Goal: Transaction & Acquisition: Purchase product/service

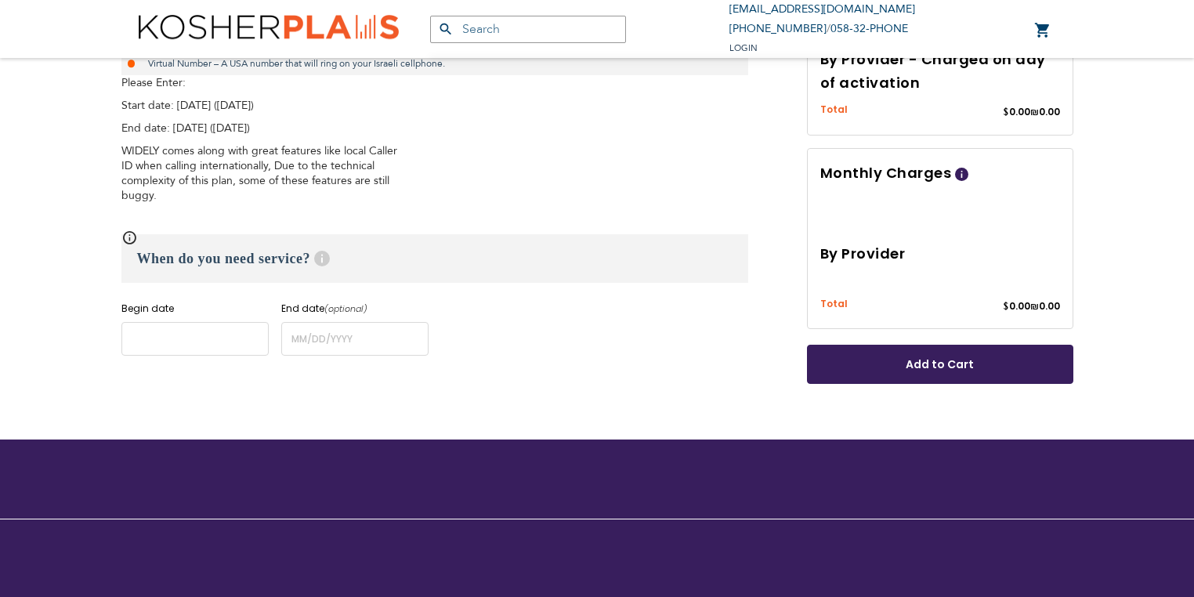
click at [202, 348] on input "name" at bounding box center [194, 339] width 147 height 34
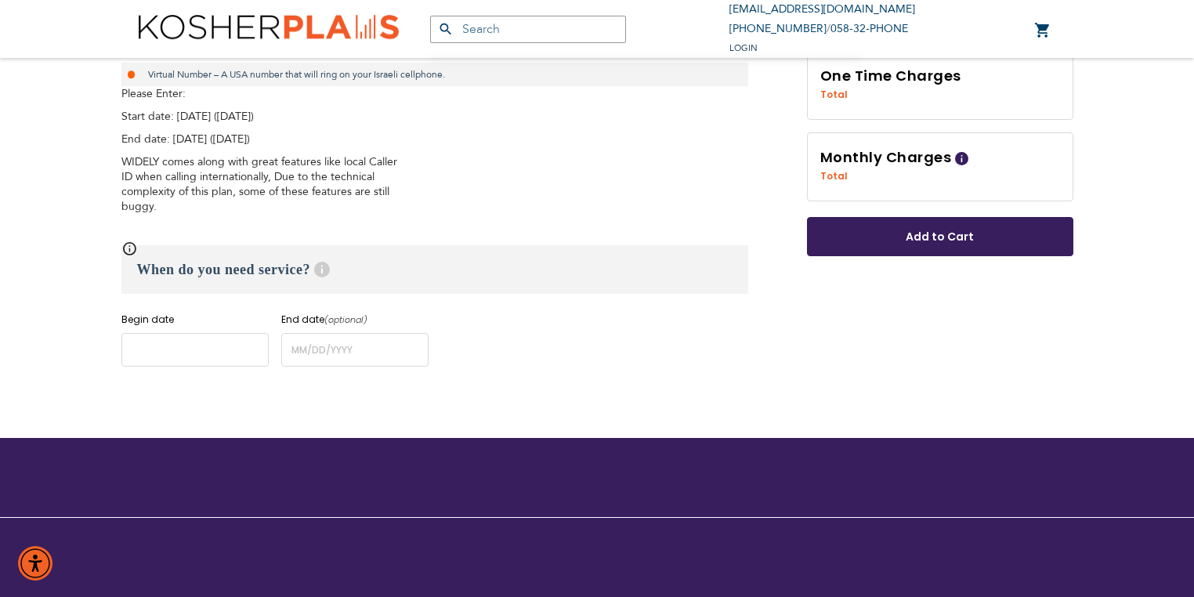
click at [202, 348] on input "name" at bounding box center [194, 350] width 147 height 34
click at [294, 354] on input "name" at bounding box center [354, 350] width 147 height 34
click at [237, 354] on input "name" at bounding box center [194, 350] width 147 height 34
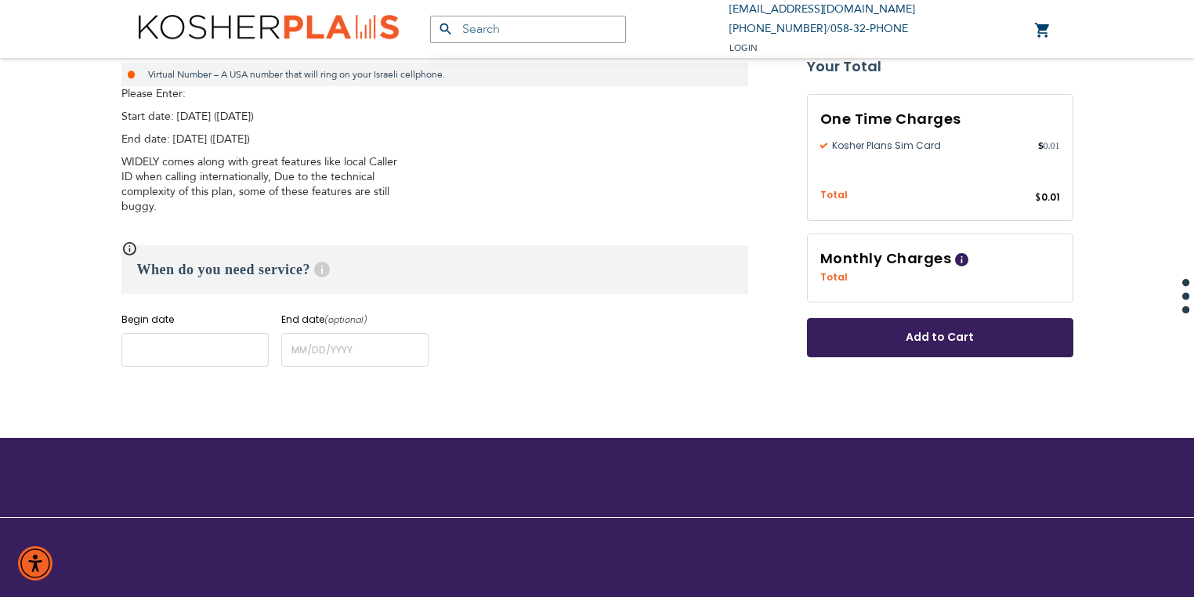
drag, startPoint x: 237, startPoint y: 354, endPoint x: 185, endPoint y: 350, distance: 51.8
click at [185, 350] on input "name" at bounding box center [194, 350] width 147 height 34
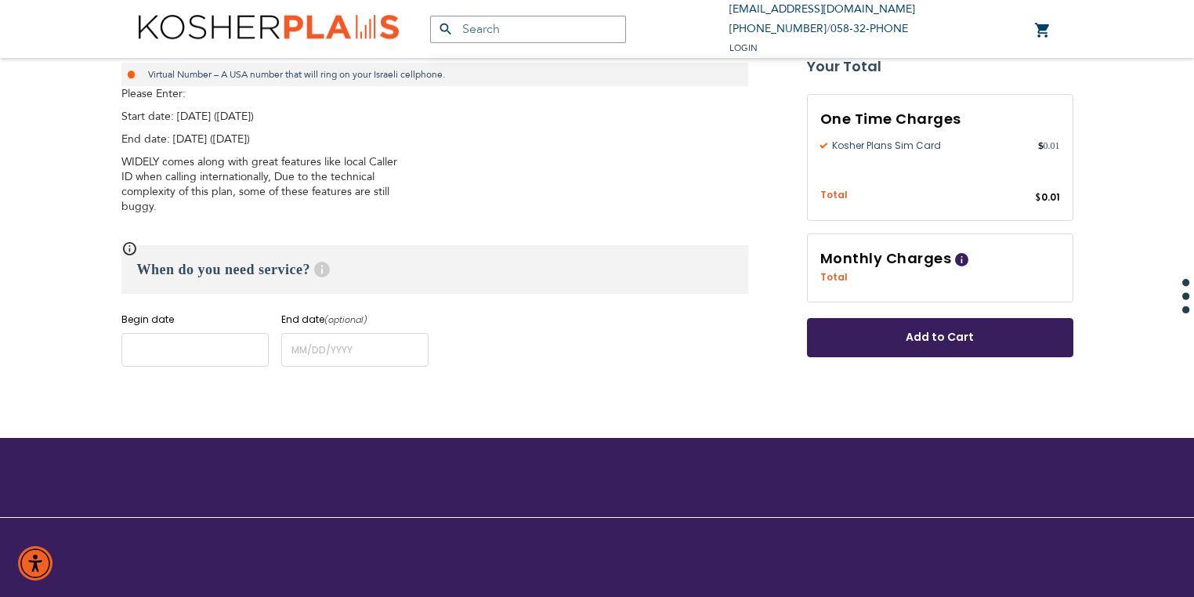
click at [185, 350] on input "name" at bounding box center [194, 350] width 147 height 34
type input "[EMAIL_ADDRESS][DOMAIN_NAME]"
click at [201, 354] on input "name" at bounding box center [194, 350] width 147 height 34
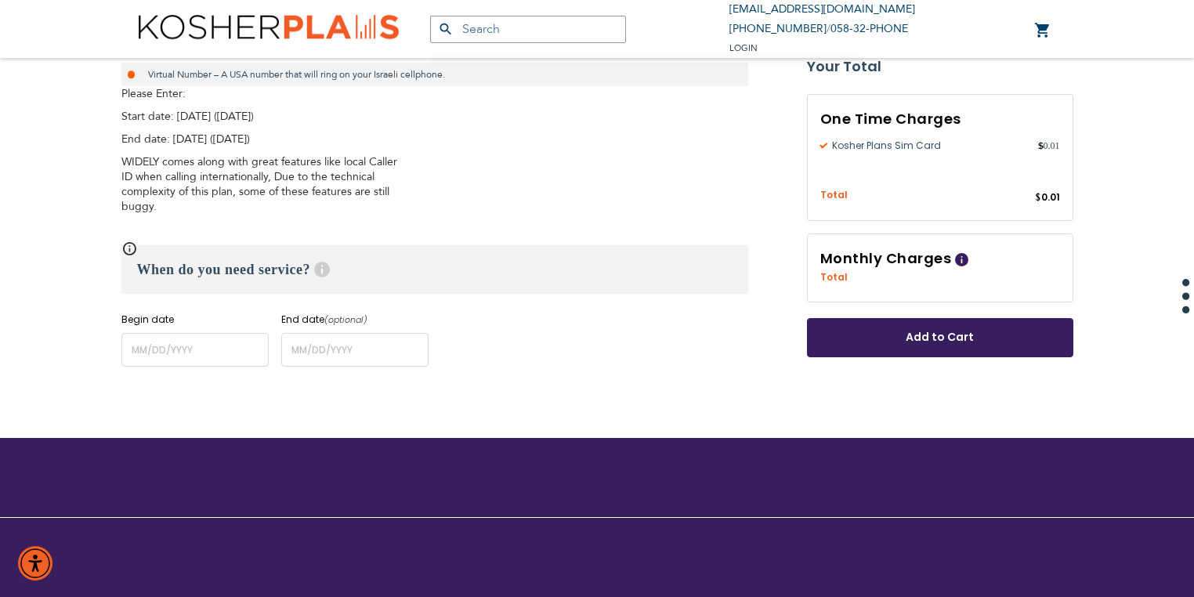
click at [201, 354] on input "name" at bounding box center [194, 350] width 147 height 34
click at [213, 363] on input "name" at bounding box center [194, 350] width 147 height 34
click at [320, 348] on input "name" at bounding box center [354, 350] width 147 height 34
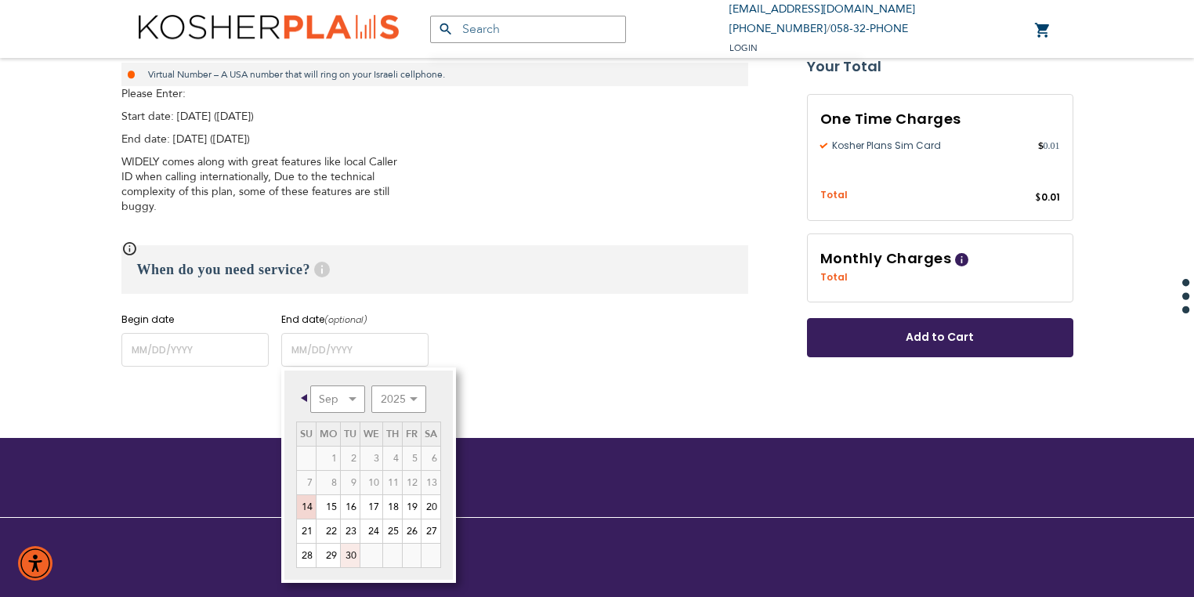
click at [351, 556] on link "30" at bounding box center [350, 556] width 19 height 24
type input "[DATE]"
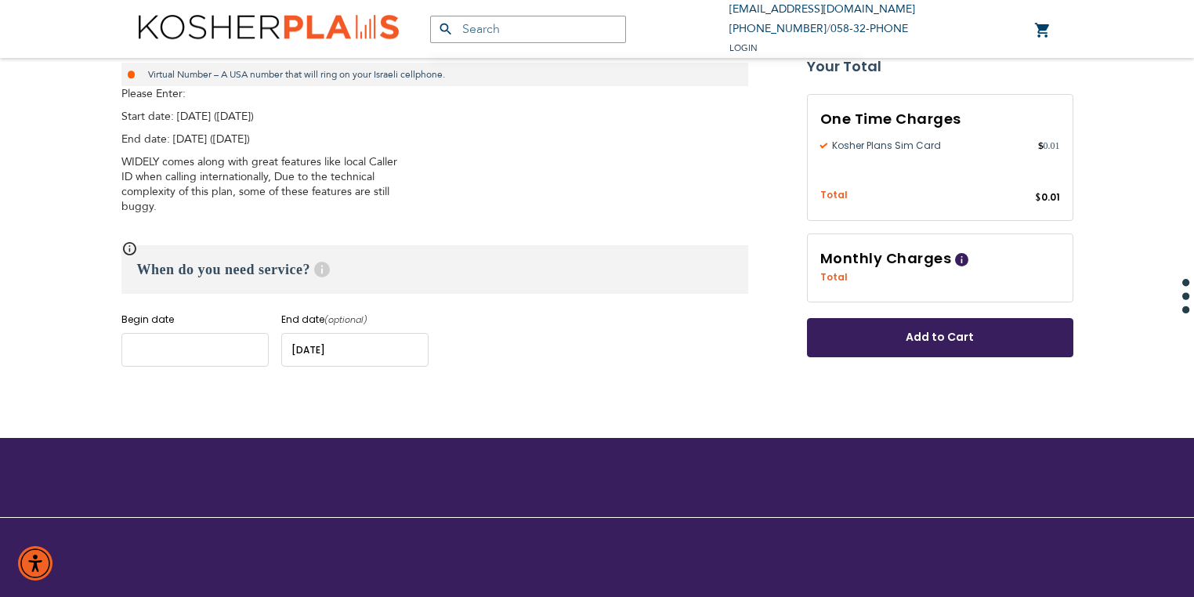
click at [190, 360] on input "name" at bounding box center [194, 350] width 147 height 34
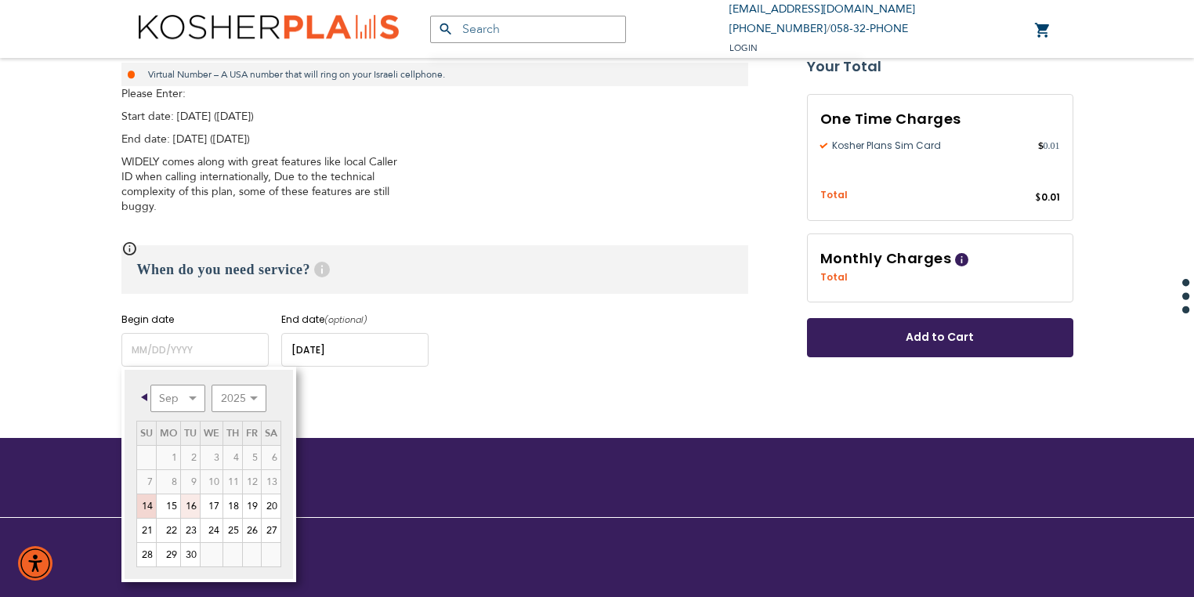
click at [192, 503] on link "16" at bounding box center [190, 506] width 19 height 24
type input "[DATE]"
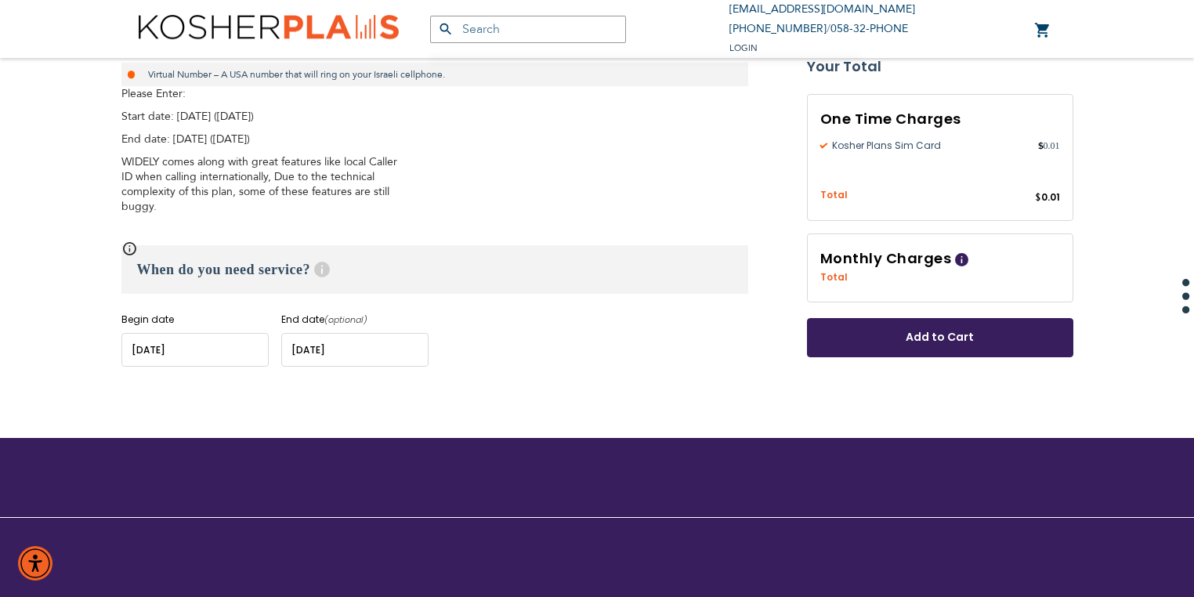
click at [830, 337] on button "Add to Cart" at bounding box center [940, 337] width 266 height 39
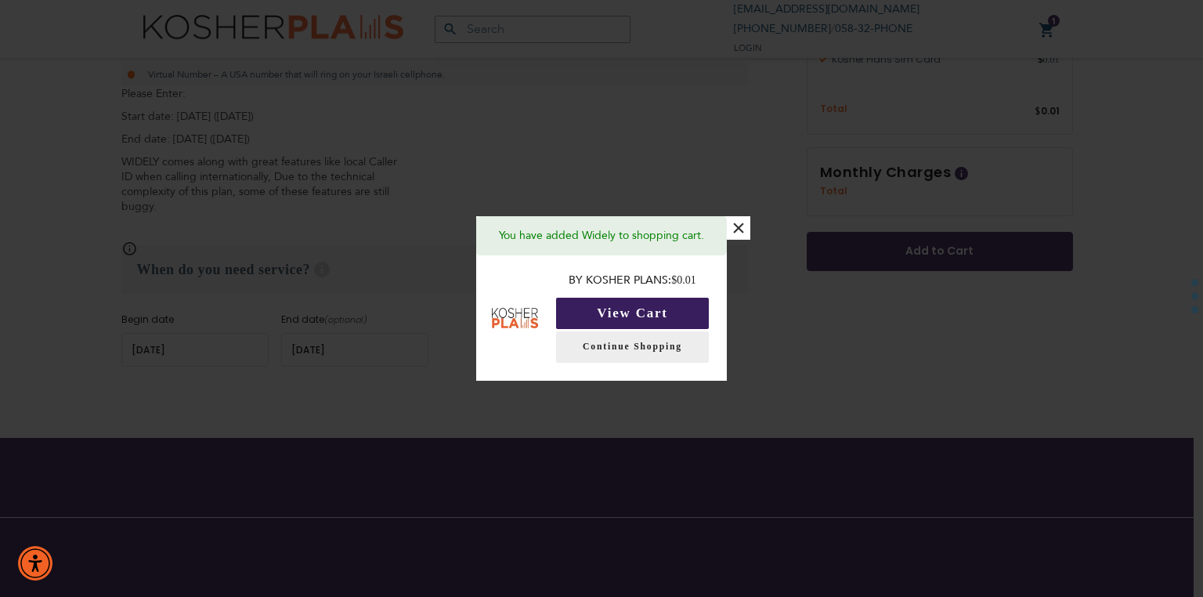
click at [639, 313] on button "View Cart" at bounding box center [632, 313] width 153 height 31
